Goal: Task Accomplishment & Management: Complete application form

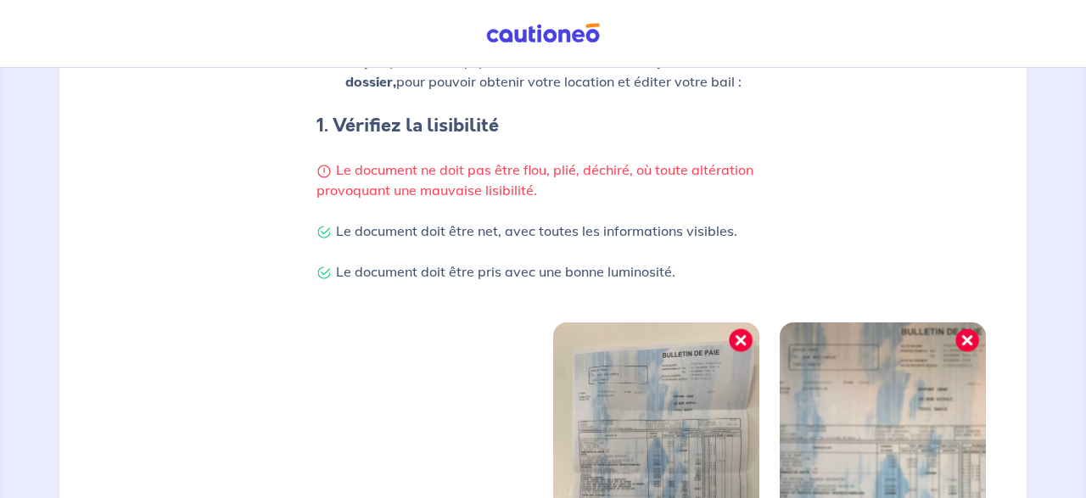
scroll to position [534, 0]
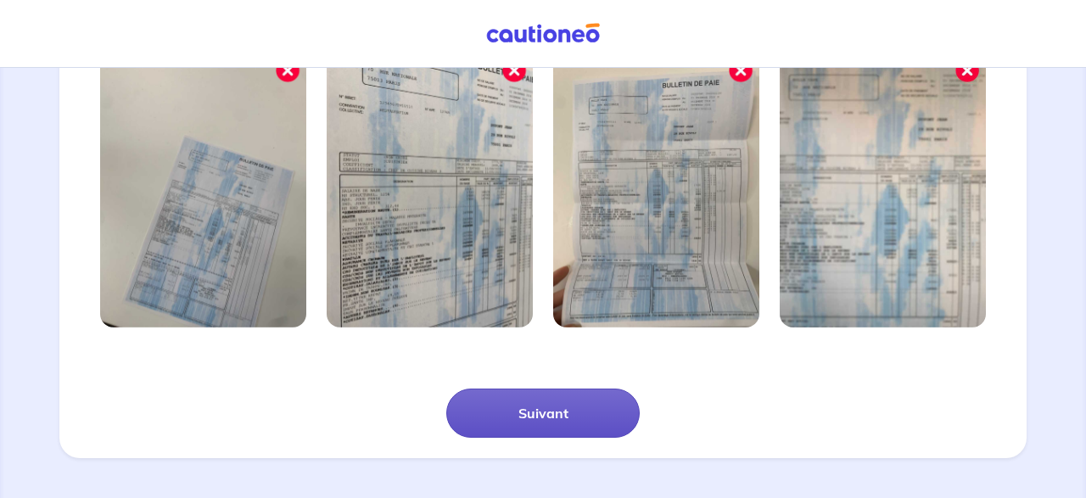
click at [556, 412] on button "Suivant" at bounding box center [542, 413] width 193 height 49
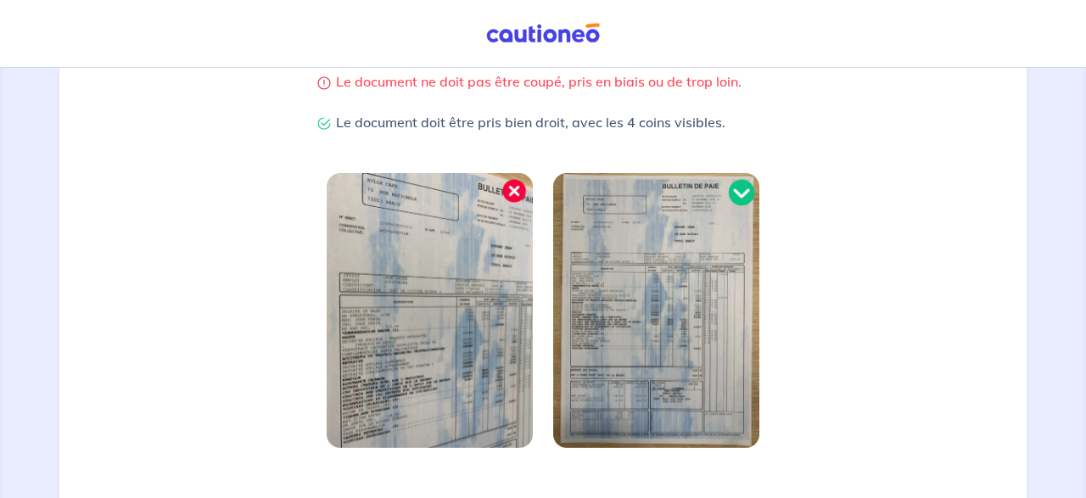
scroll to position [473, 0]
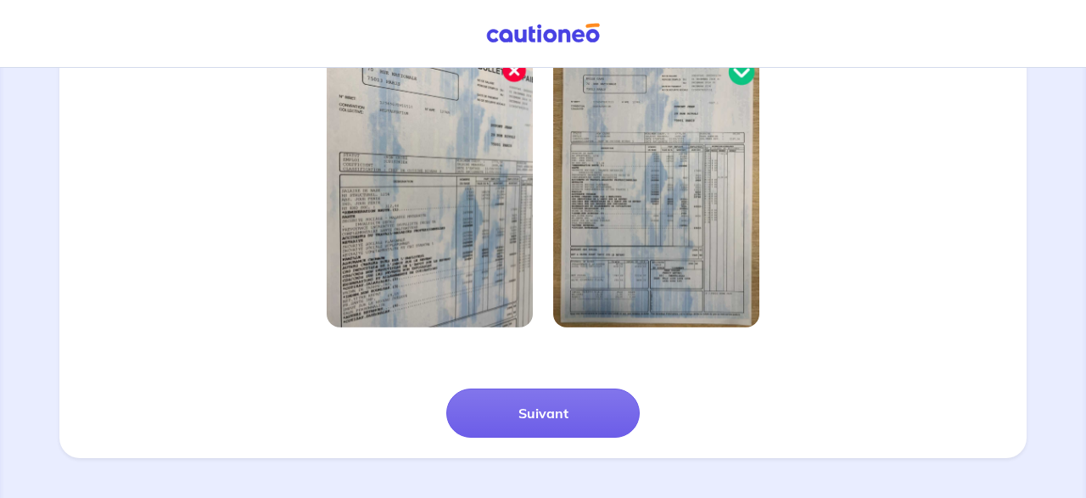
click at [556, 413] on button "Suivant" at bounding box center [542, 413] width 193 height 49
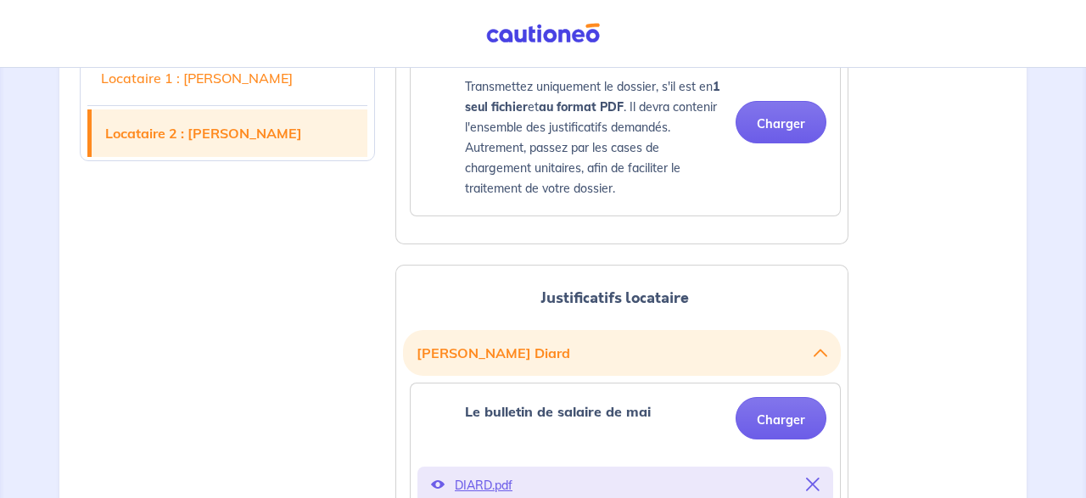
scroll to position [882, 0]
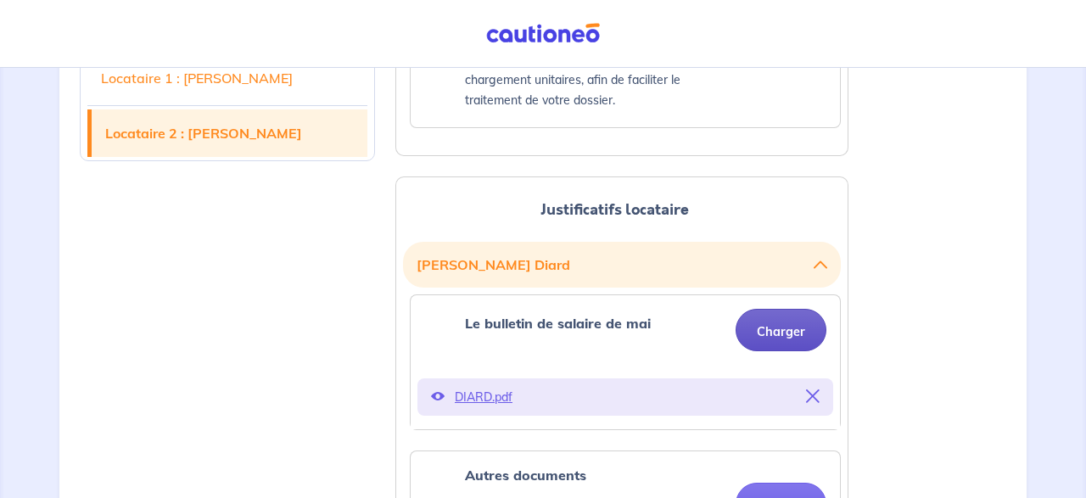
click at [801, 326] on button "Charger" at bounding box center [780, 330] width 91 height 42
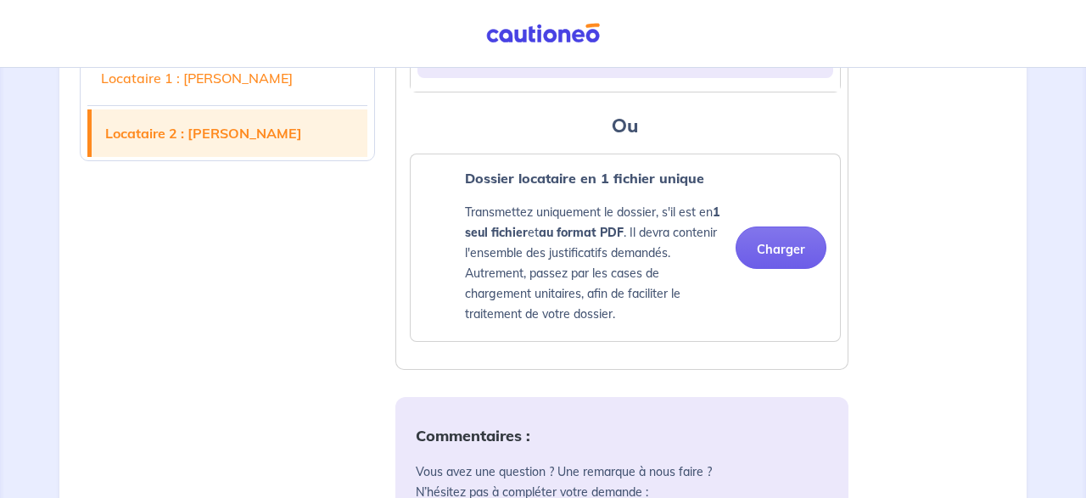
scroll to position [1747, 0]
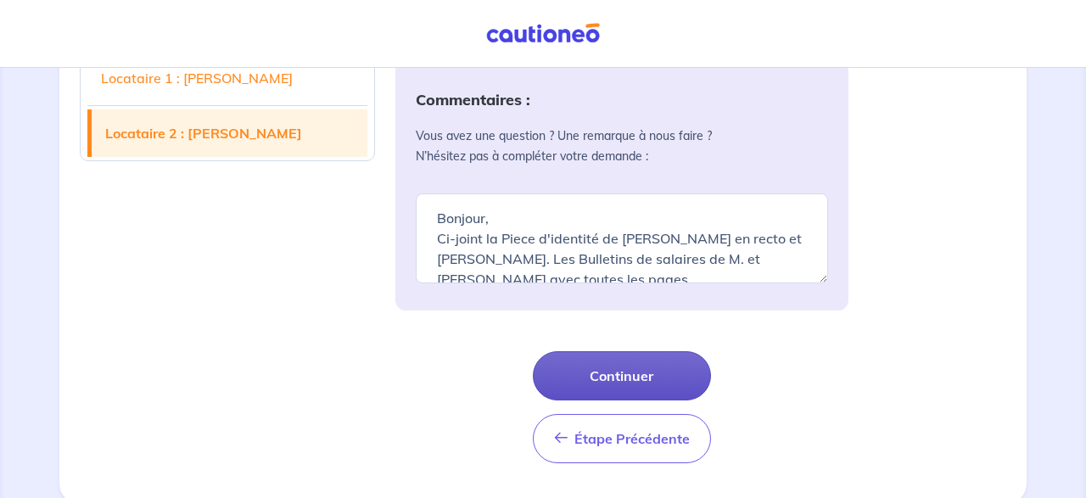
click at [609, 366] on button "Continuer" at bounding box center [622, 375] width 178 height 49
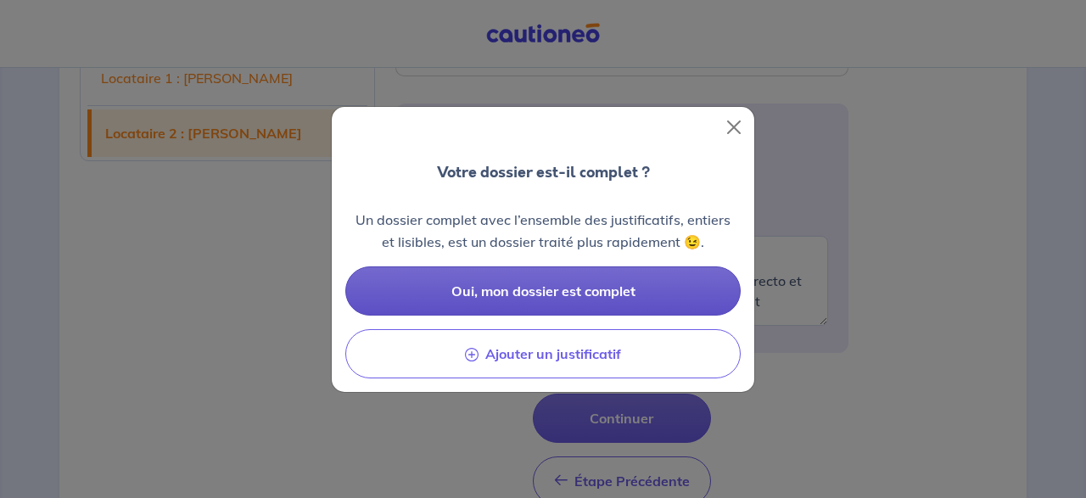
click at [590, 298] on span "Oui, mon dossier est complet" at bounding box center [543, 290] width 184 height 17
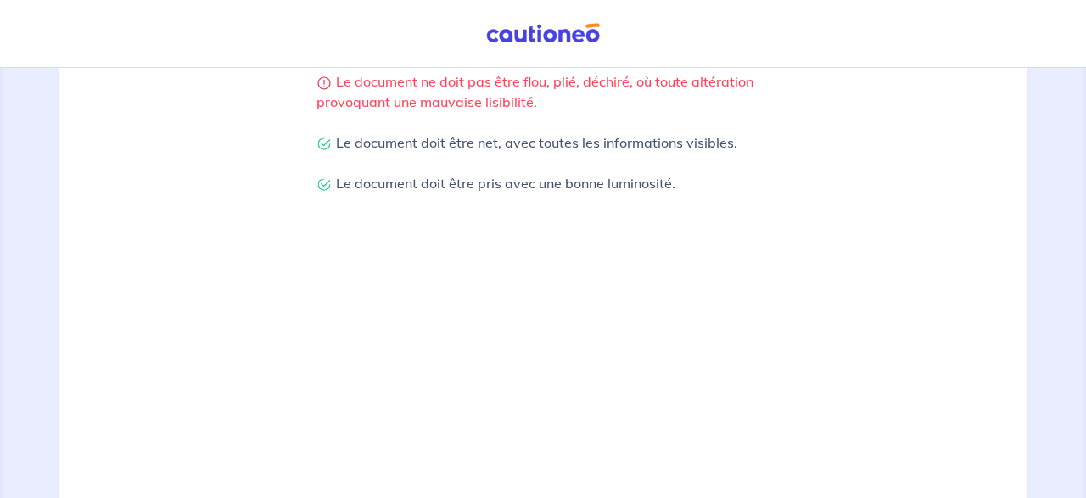
scroll to position [534, 0]
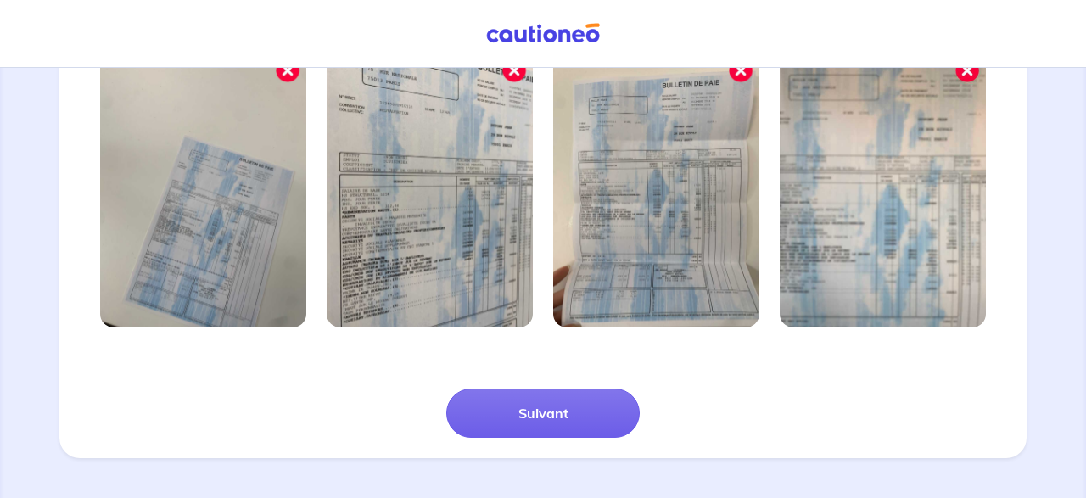
click at [537, 376] on div "Suivant" at bounding box center [543, 393] width 947 height 90
click at [512, 449] on div "[PERSON_NAME], [PERSON_NAME] transmettez-nous votre dossier de location Votre p…" at bounding box center [542, 6] width 967 height 904
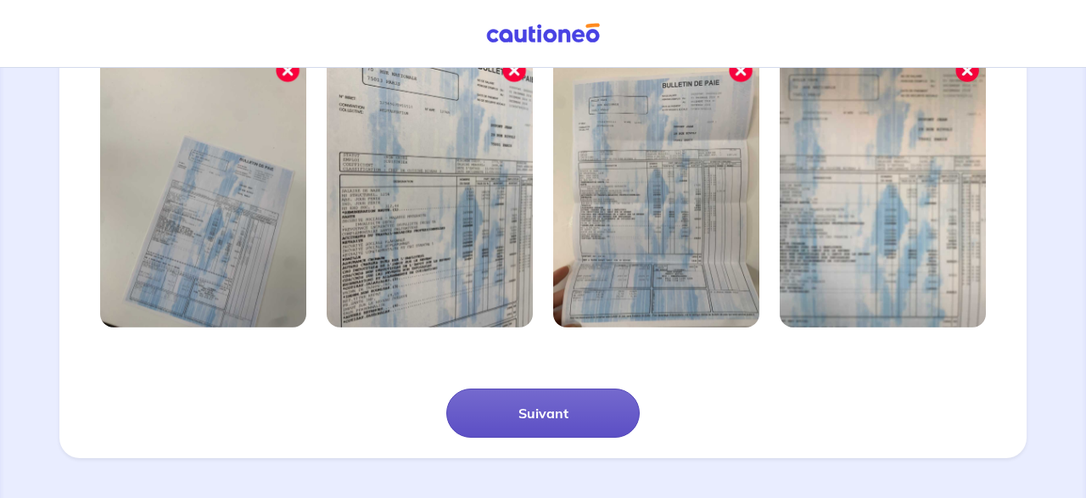
click at [527, 425] on button "Suivant" at bounding box center [542, 413] width 193 height 49
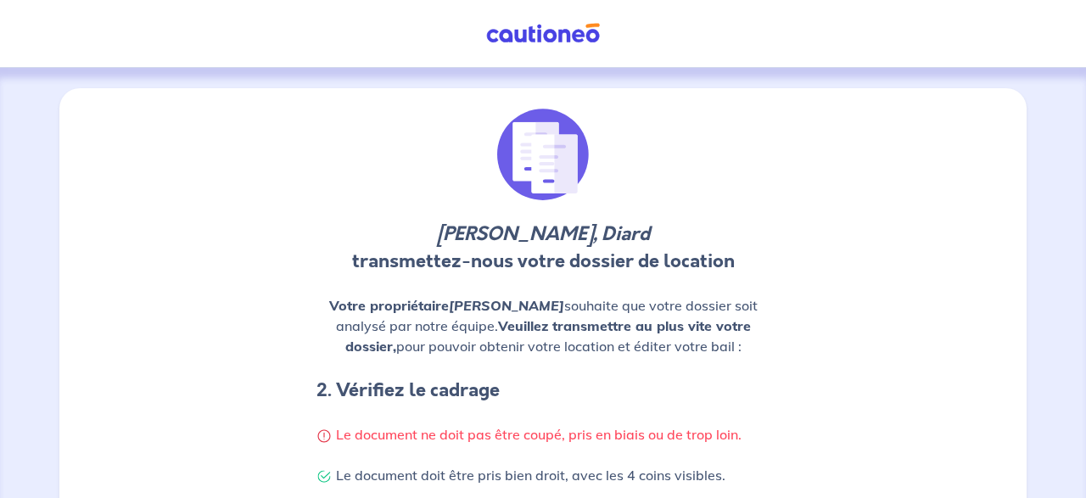
scroll to position [473, 0]
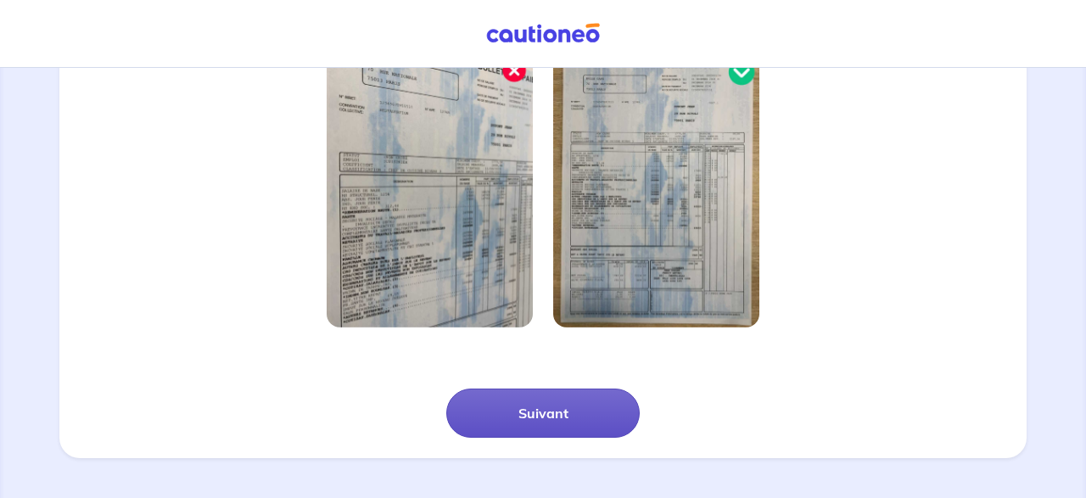
click at [527, 405] on button "Suivant" at bounding box center [542, 413] width 193 height 49
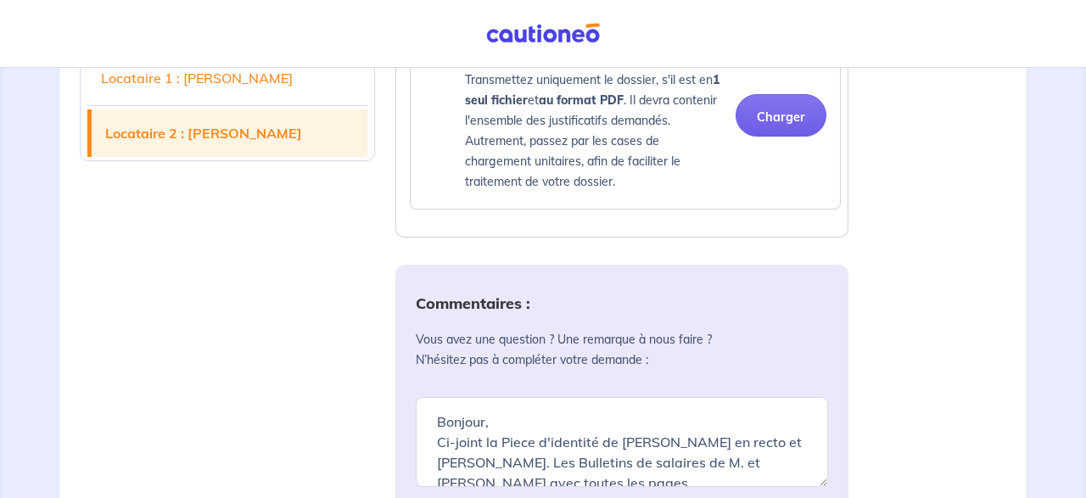
scroll to position [1764, 0]
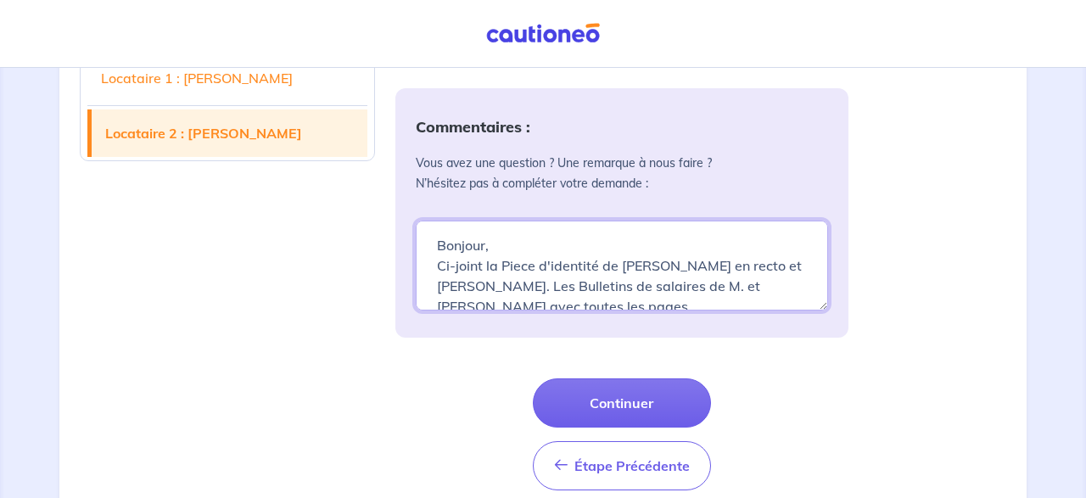
drag, startPoint x: 612, startPoint y: 297, endPoint x: 225, endPoint y: 193, distance: 400.7
click at [416, 221] on textarea "Bonjour, Ci-joint la Piece d'identité de [PERSON_NAME] en recto et [PERSON_NAME…" at bounding box center [622, 266] width 412 height 90
type textarea "B Le dernier avis d'imposition en franc pacifique, car nous étions en [GEOGRAPH…"
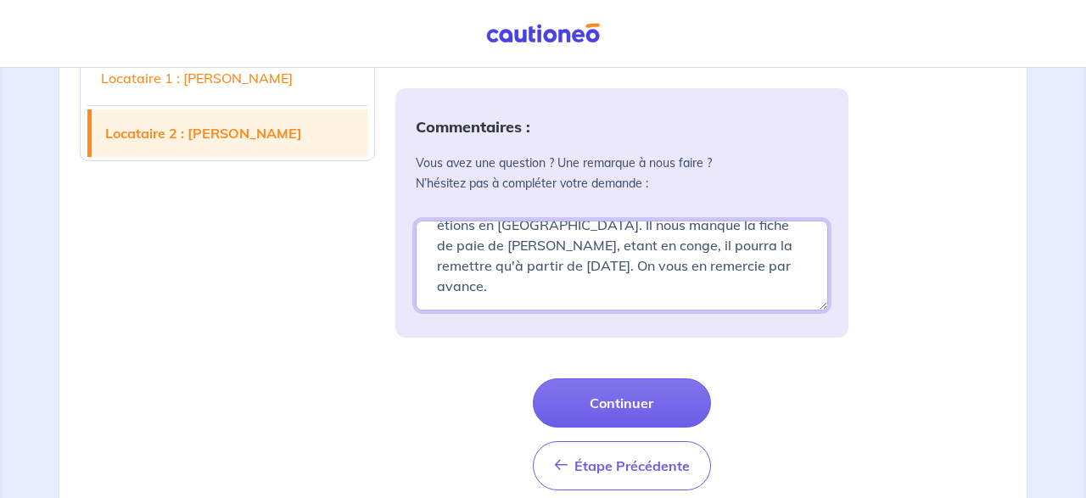
drag, startPoint x: 433, startPoint y: 245, endPoint x: 751, endPoint y: 479, distance: 394.3
click at [751, 310] on textarea "B Le dernier avis d'imposition en franc pacifique, car nous étions en [GEOGRAPH…" at bounding box center [622, 266] width 412 height 90
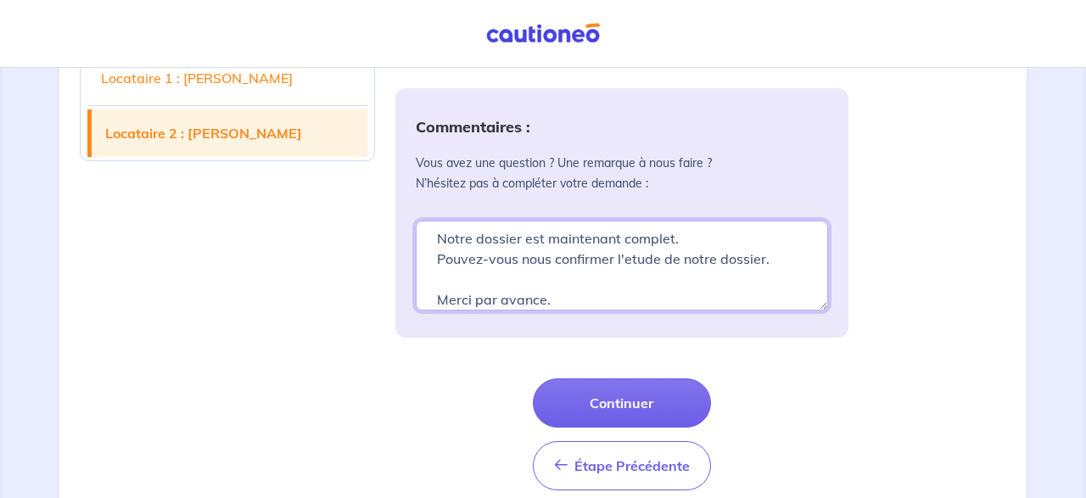
scroll to position [129, 0]
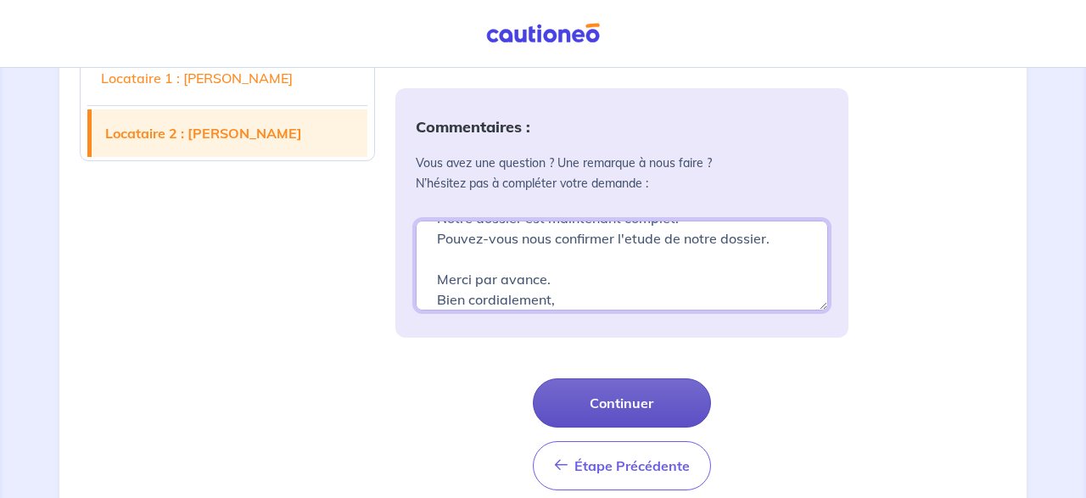
type textarea "Bonjour, Je viens de charger le dernier document qui vous manquait, le bulletin…"
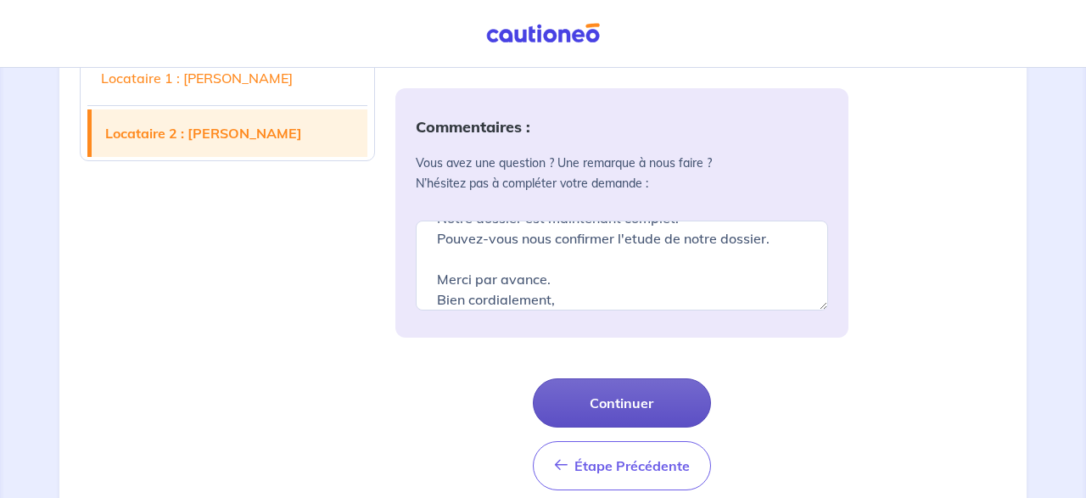
click at [634, 394] on button "Continuer" at bounding box center [622, 402] width 178 height 49
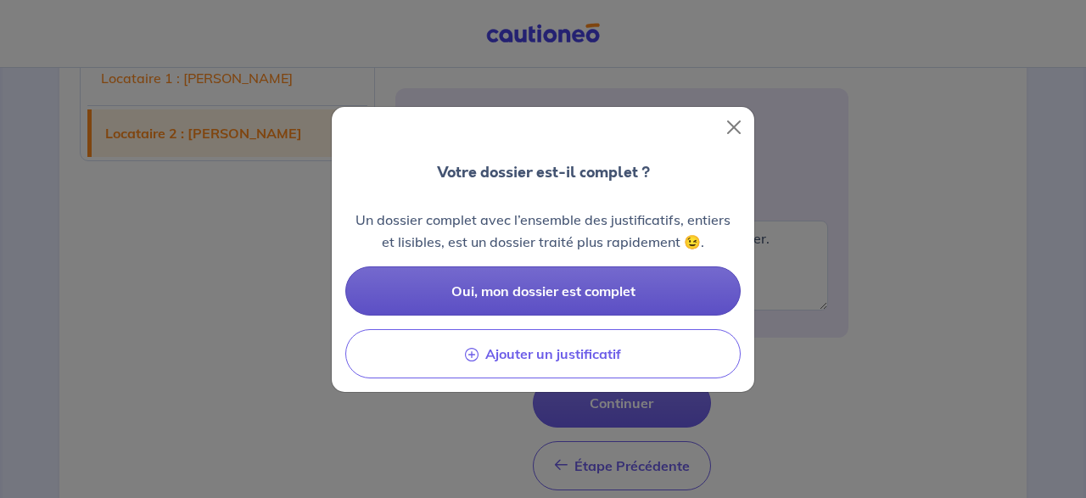
click at [630, 298] on span "Oui, mon dossier est complet" at bounding box center [543, 290] width 184 height 17
